Goal: Find specific page/section: Find specific page/section

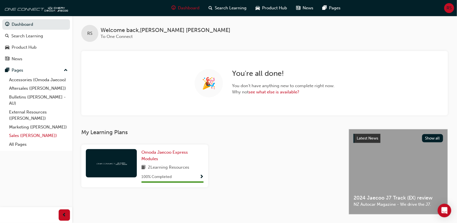
click at [27, 136] on link "Sales ([PERSON_NAME])" at bounding box center [38, 135] width 63 height 9
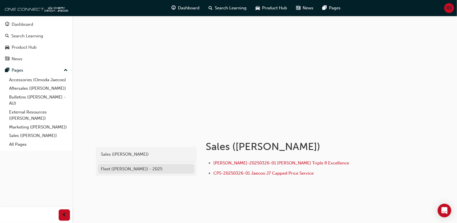
click at [120, 169] on div "Fleet ([PERSON_NAME]) - 2025" at bounding box center [146, 169] width 91 height 7
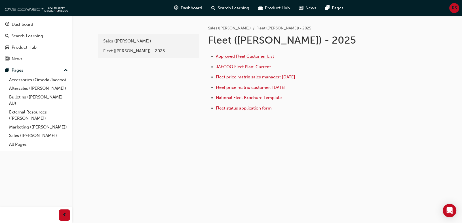
click at [251, 56] on span "Approved Fleet Customer List" at bounding box center [245, 56] width 58 height 5
